Goal: Navigation & Orientation: Find specific page/section

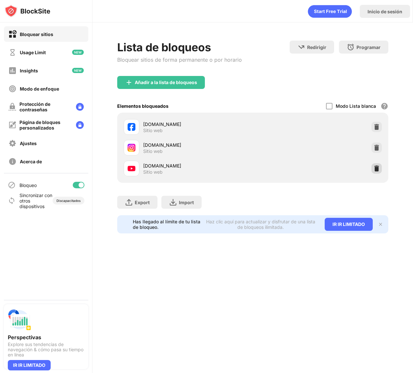
click at [378, 168] on img at bounding box center [376, 168] width 6 height 6
